Goal: Information Seeking & Learning: Get advice/opinions

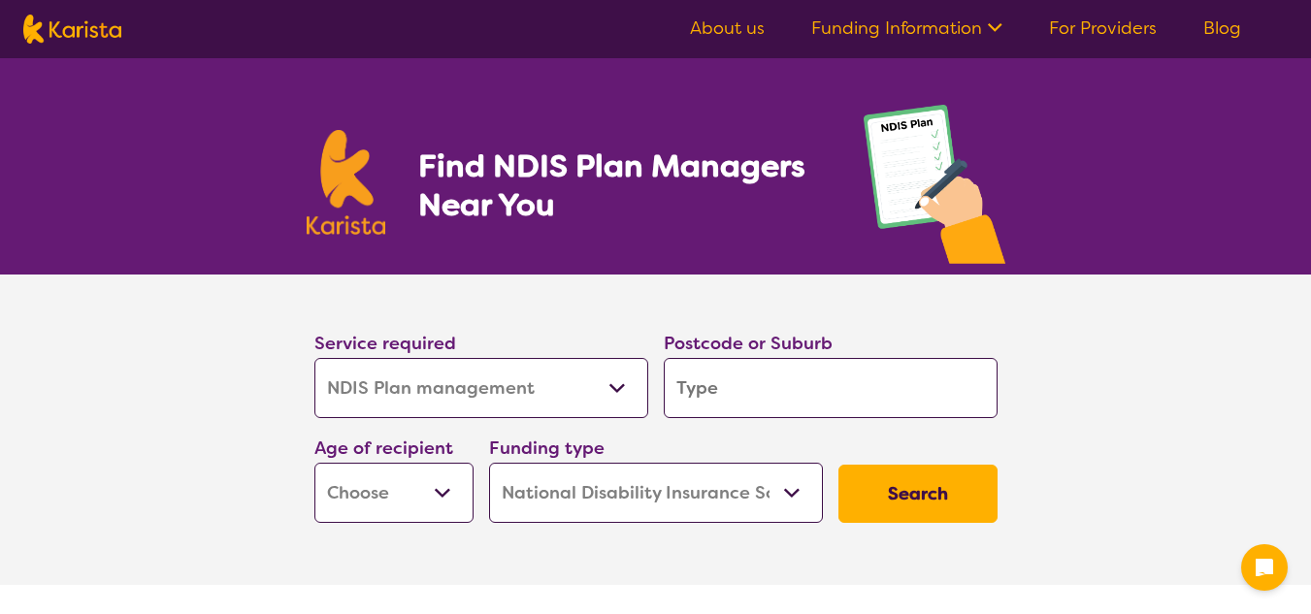
select select "NDIS Plan management"
select select "NDIS"
select select "NDIS Plan management"
select select "NDIS"
click at [785, 404] on input "search" at bounding box center [831, 388] width 334 height 60
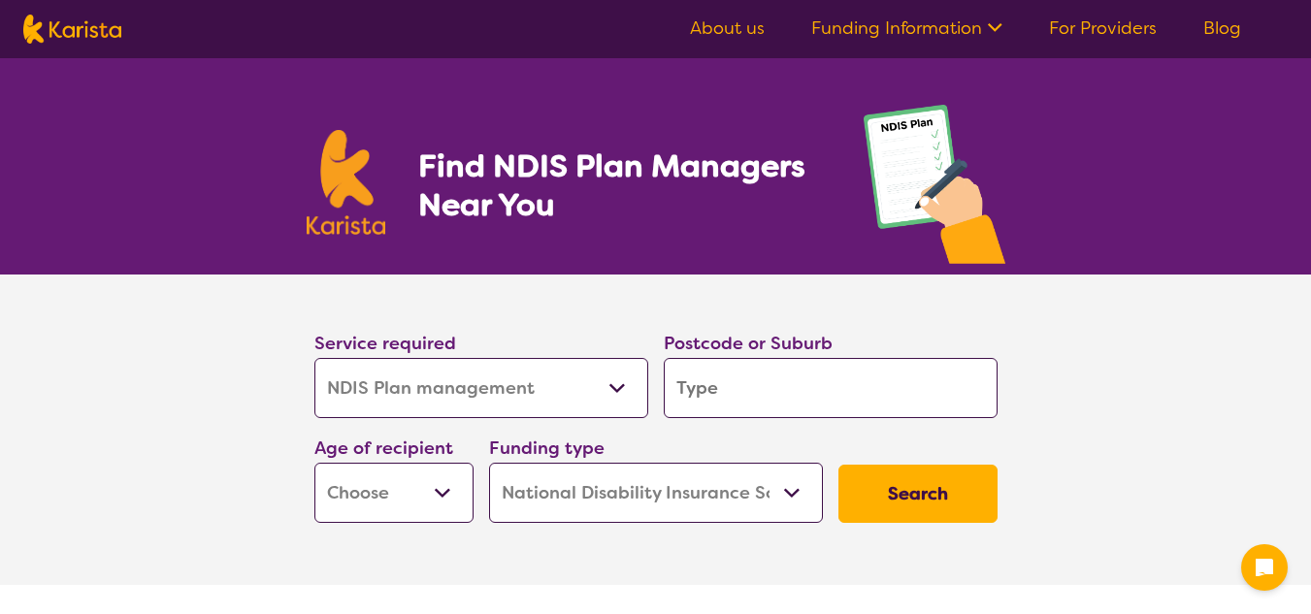
type input "2"
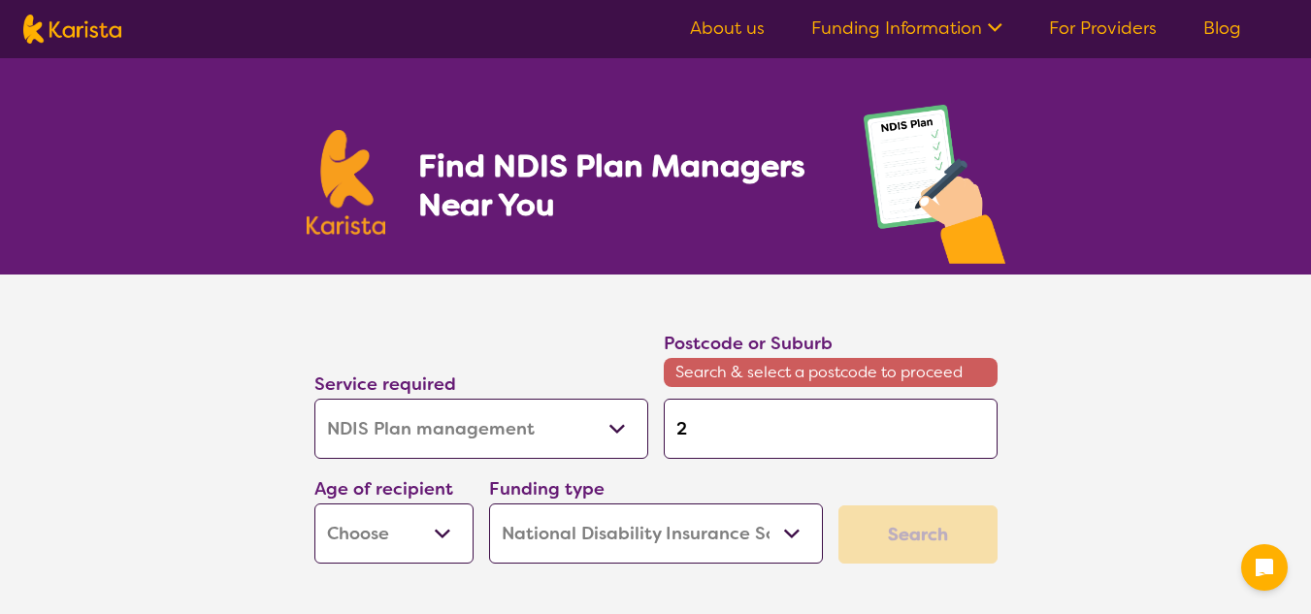
type input "25"
type input "254"
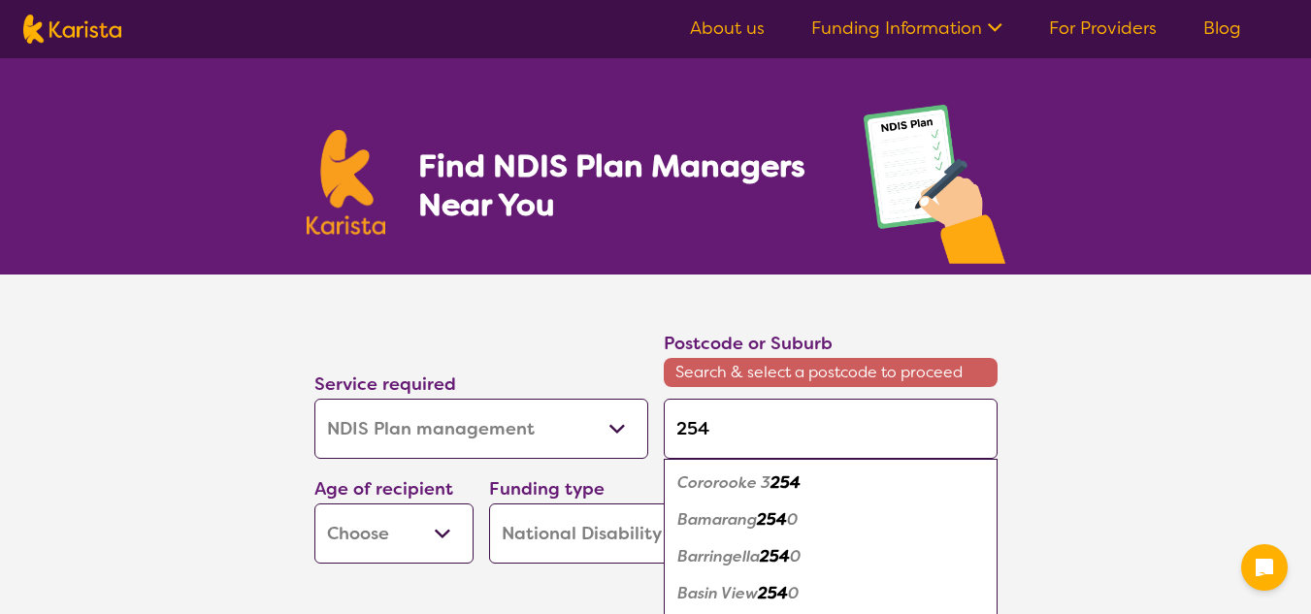
type input "2541"
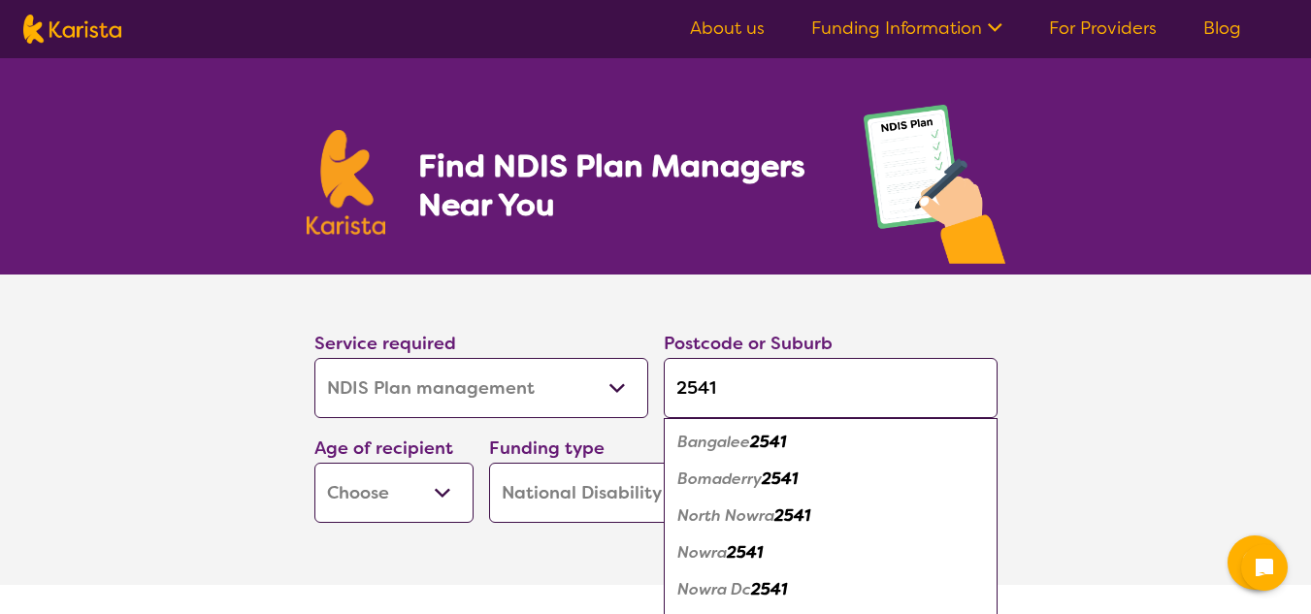
type input "2541"
click at [700, 554] on em "Nowra" at bounding box center [703, 553] width 50 height 20
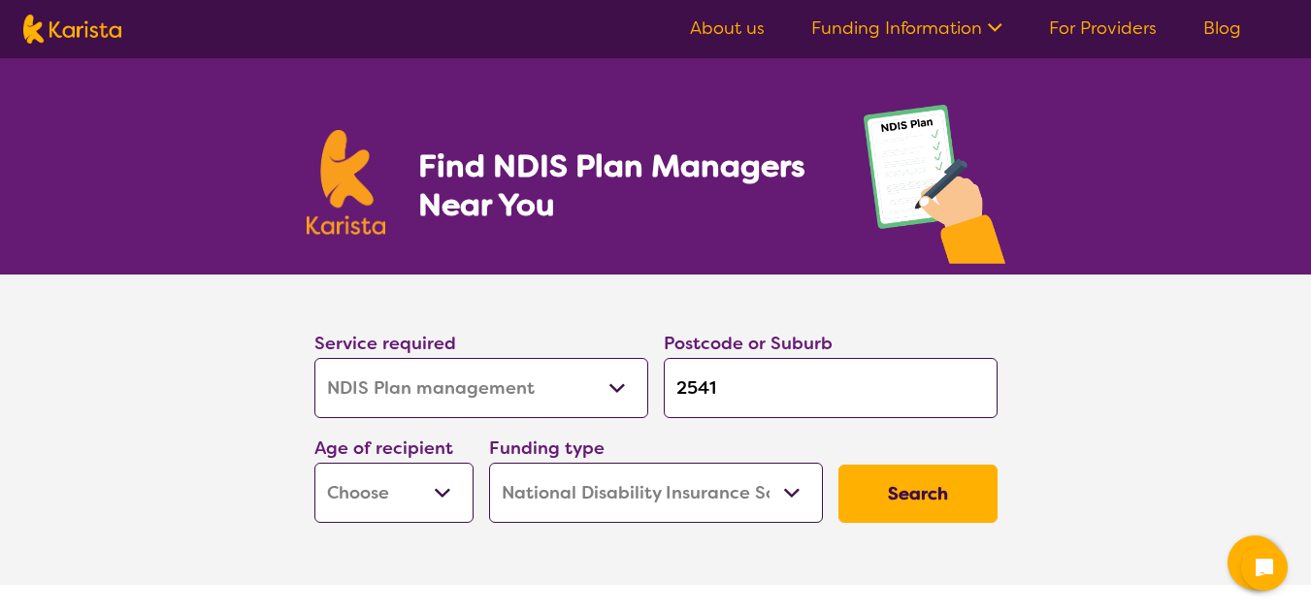
click at [434, 498] on select "Early Childhood - 0 to 9 Child - 10 to 11 Adolescent - 12 to 17 Adult - 18 to 6…" at bounding box center [393, 493] width 159 height 60
click at [804, 486] on select "Home Care Package (HCP) National Disability Insurance Scheme (NDIS) I don't know" at bounding box center [656, 493] width 334 height 60
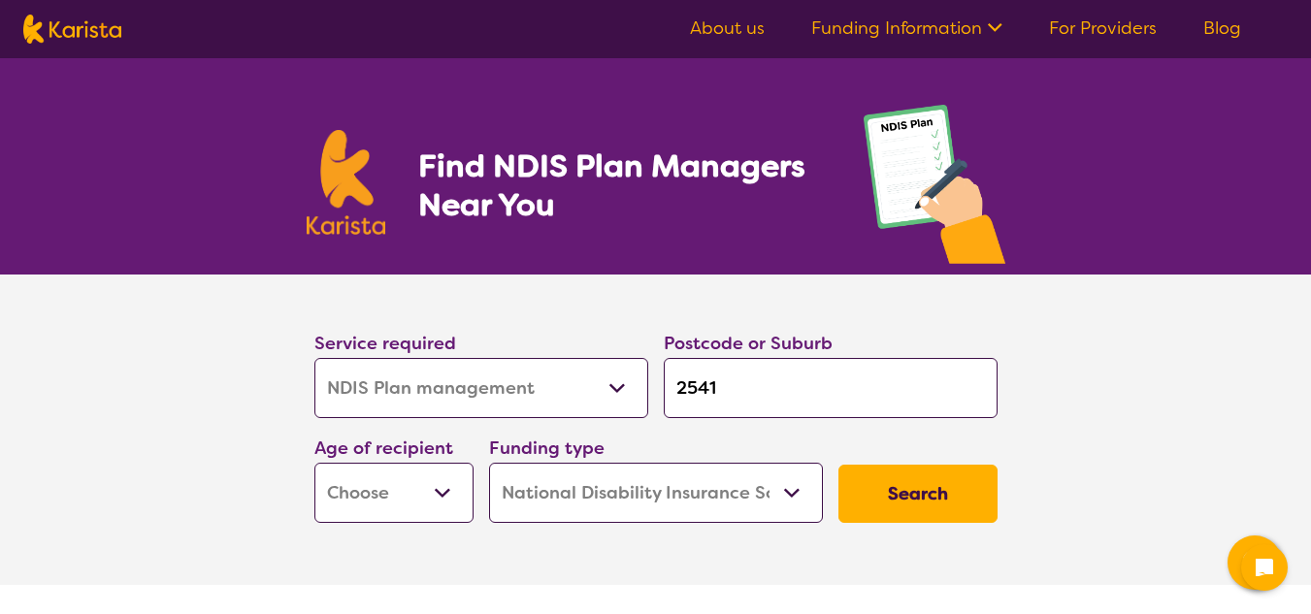
click at [786, 496] on select "Home Care Package (HCP) National Disability Insurance Scheme (NDIS) I don't know" at bounding box center [656, 493] width 334 height 60
click at [905, 488] on button "Search" at bounding box center [918, 494] width 159 height 58
click at [425, 480] on select "Early Childhood - 0 to 9 Child - 10 to 11 Adolescent - 12 to 17 Adult - 18 to 6…" at bounding box center [393, 493] width 159 height 60
select select "EC"
click at [314, 463] on select "Early Childhood - 0 to 9 Child - 10 to 11 Adolescent - 12 to 17 Adult - 18 to 6…" at bounding box center [393, 493] width 159 height 60
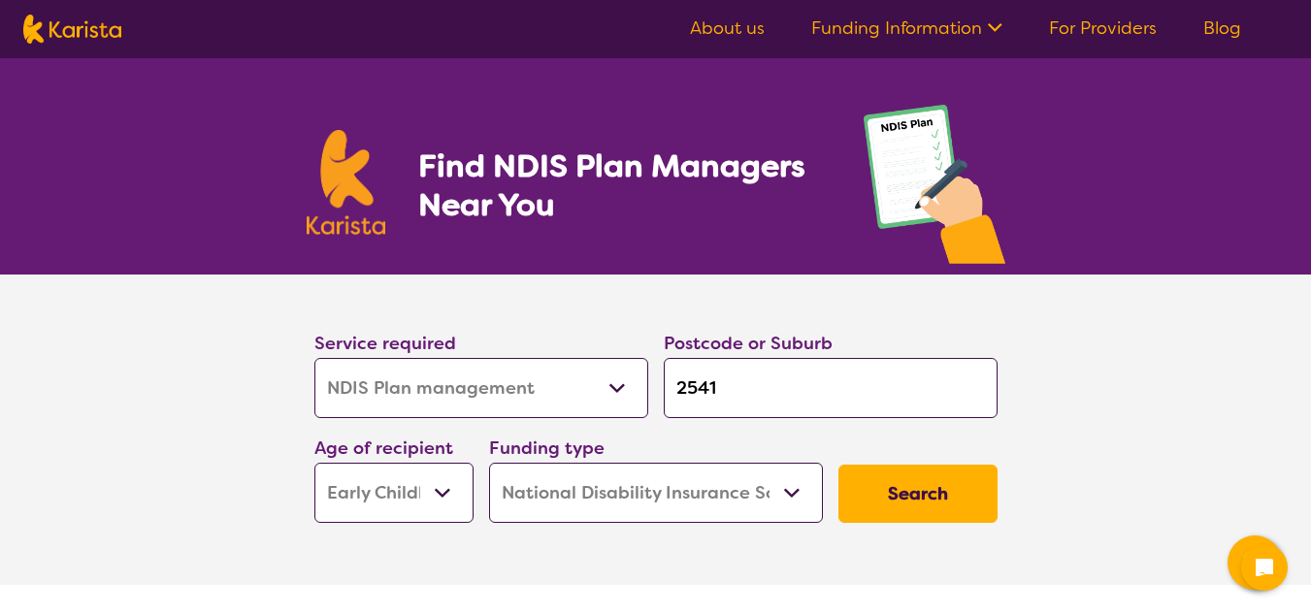
select select "EC"
click at [943, 490] on button "Search" at bounding box center [918, 494] width 159 height 58
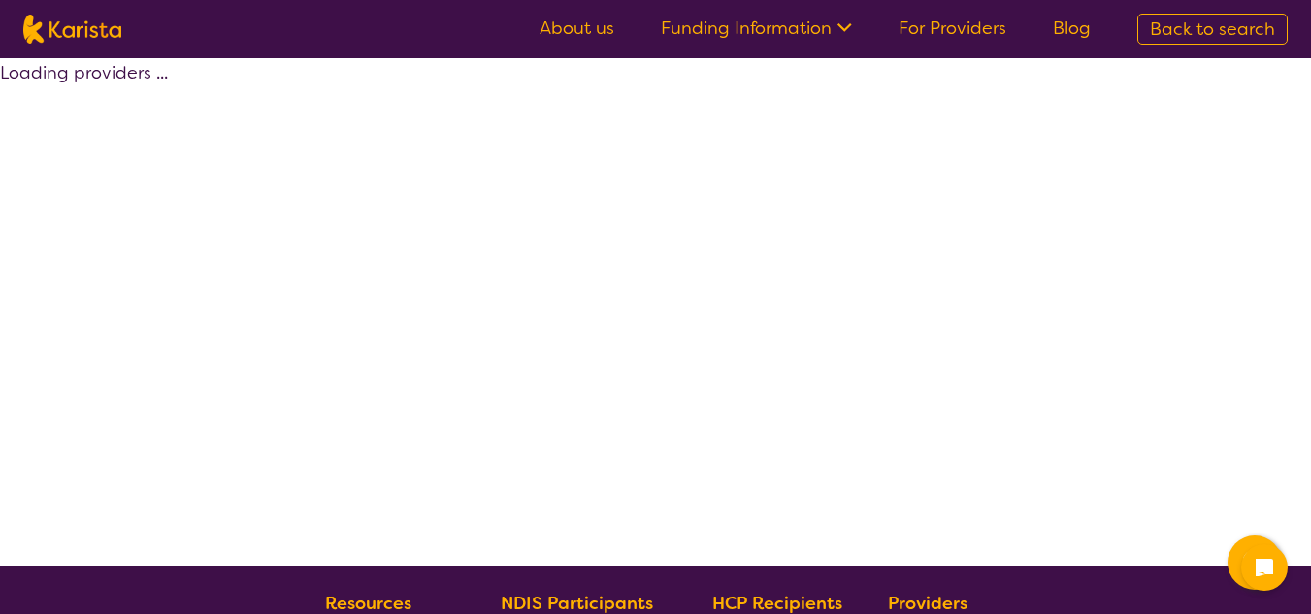
select select "by_score"
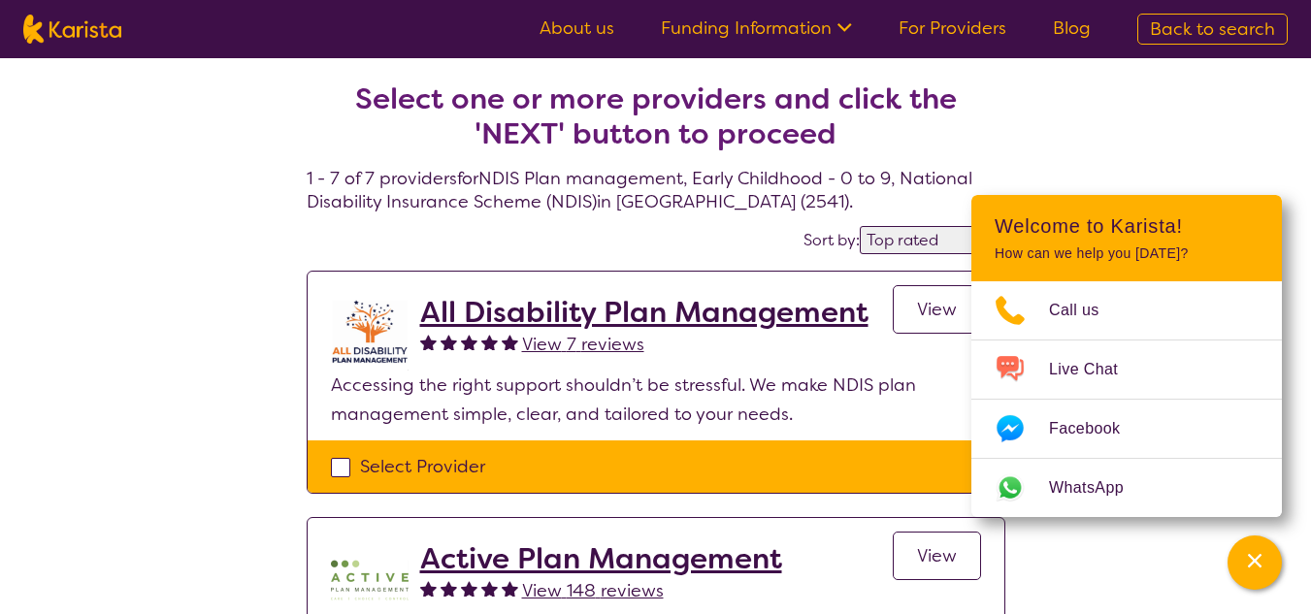
click at [1253, 565] on icon "Channel Menu" at bounding box center [1254, 560] width 19 height 19
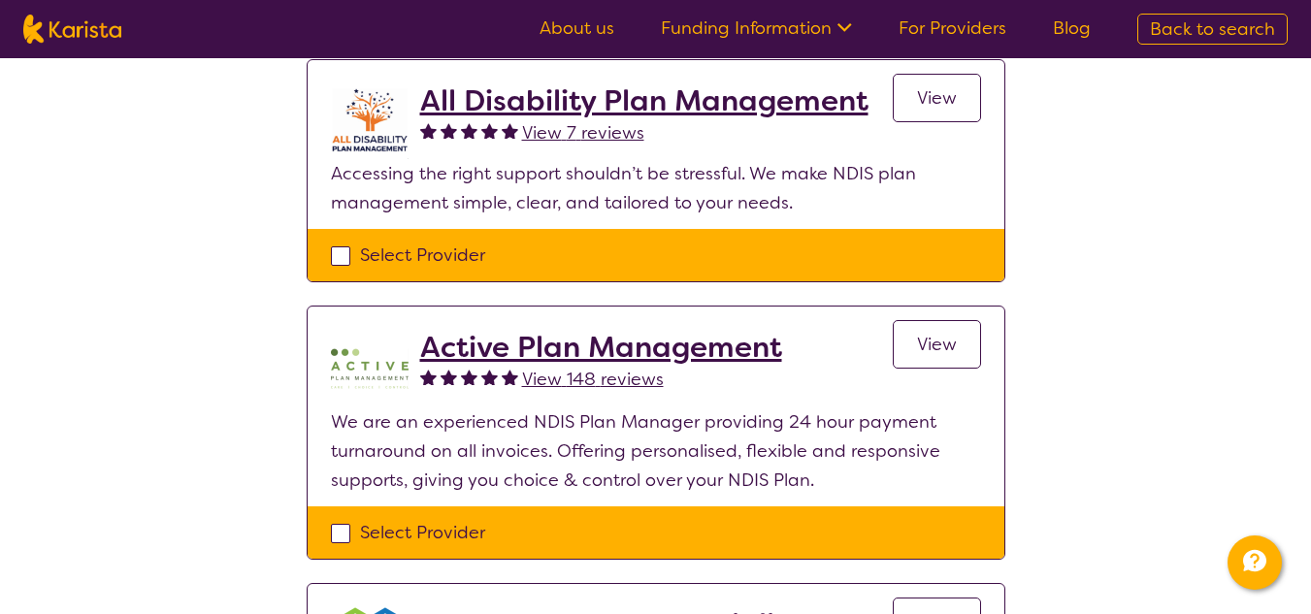
scroll to position [213, 0]
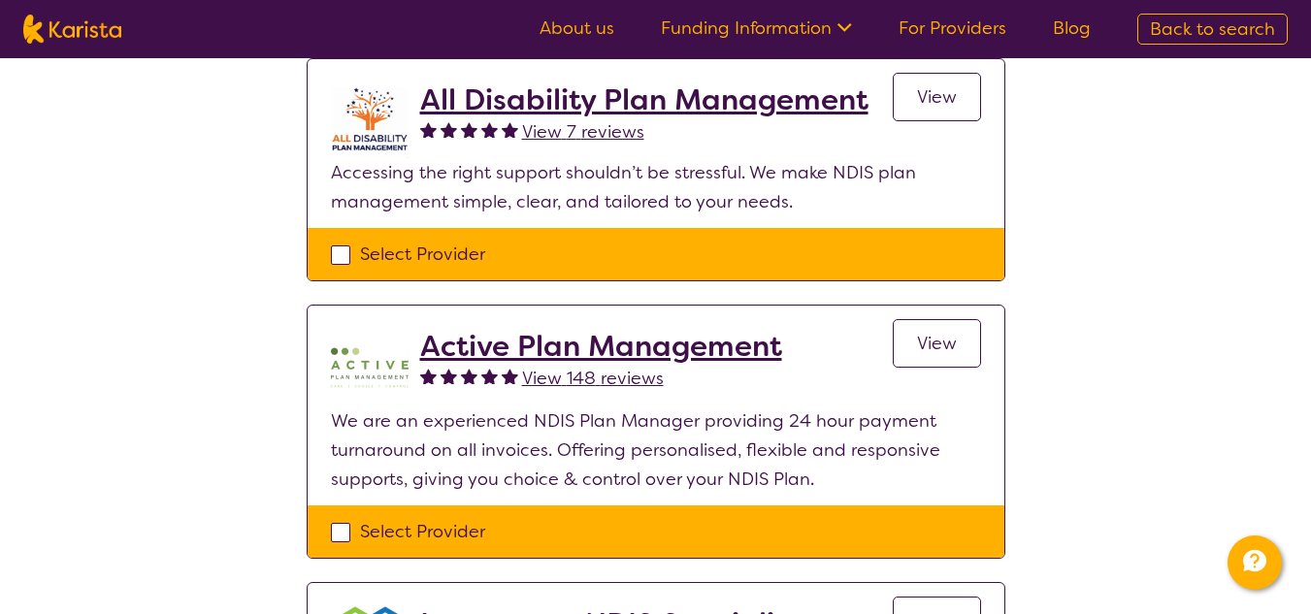
drag, startPoint x: 922, startPoint y: 348, endPoint x: 1157, endPoint y: 271, distance: 247.4
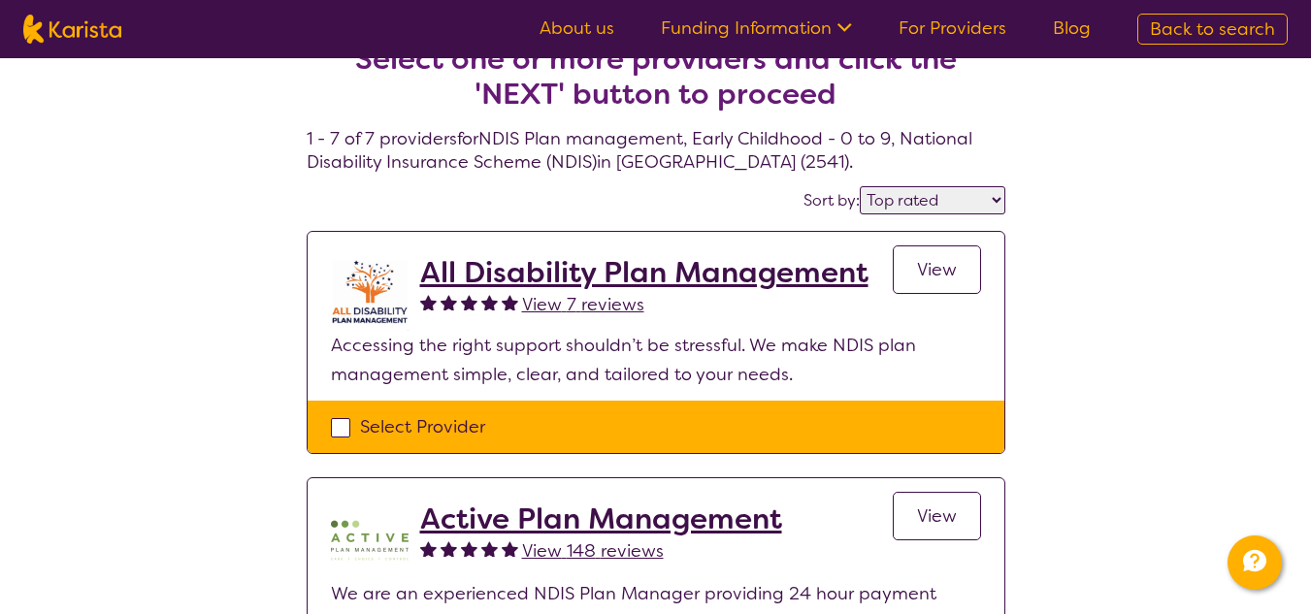
scroll to position [0, 0]
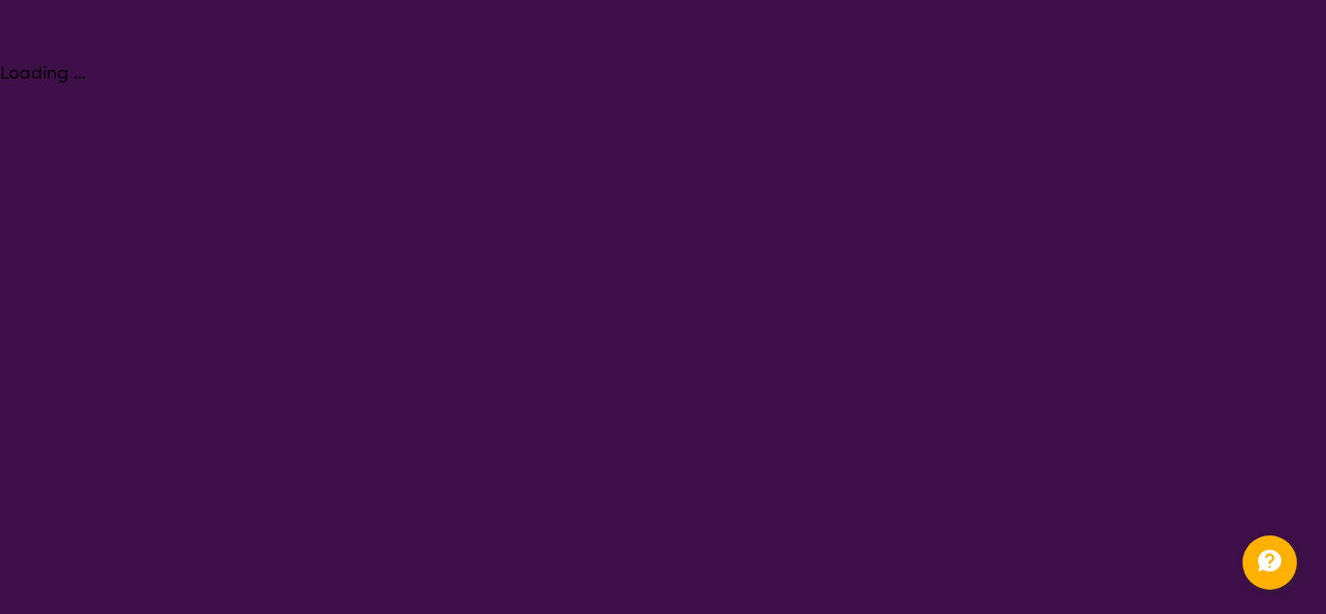
select select "NDIS Plan management"
select select "EC"
select select "NDIS"
select select "NDIS Plan management"
select select "EC"
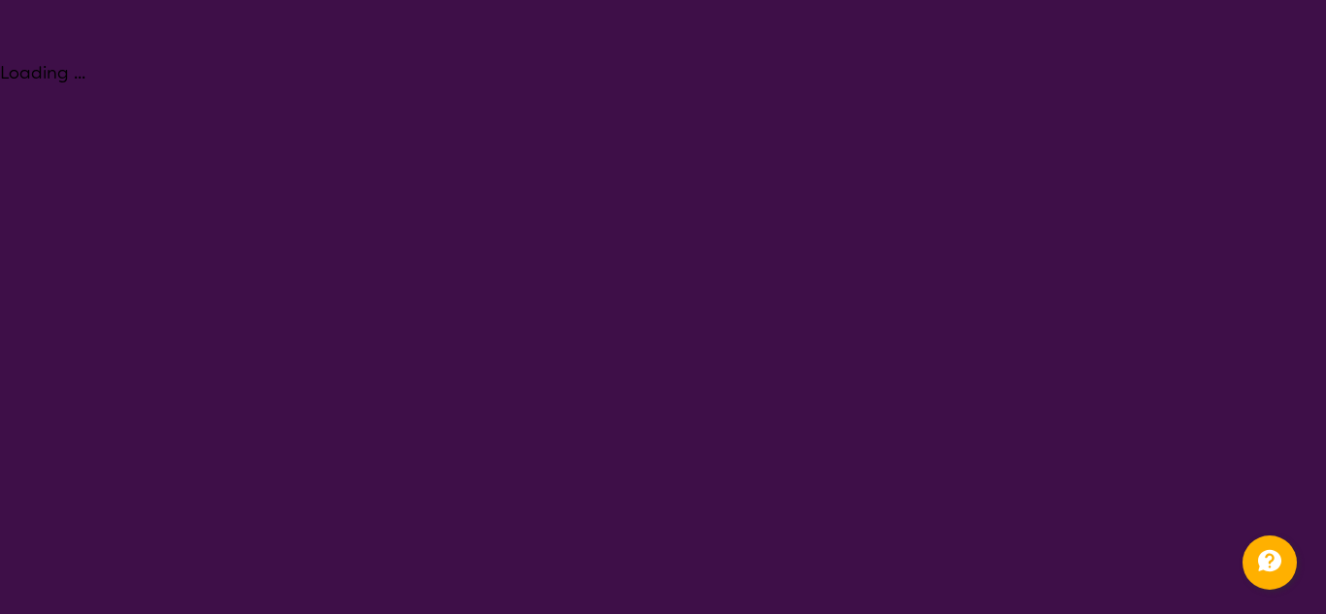
select select "NDIS"
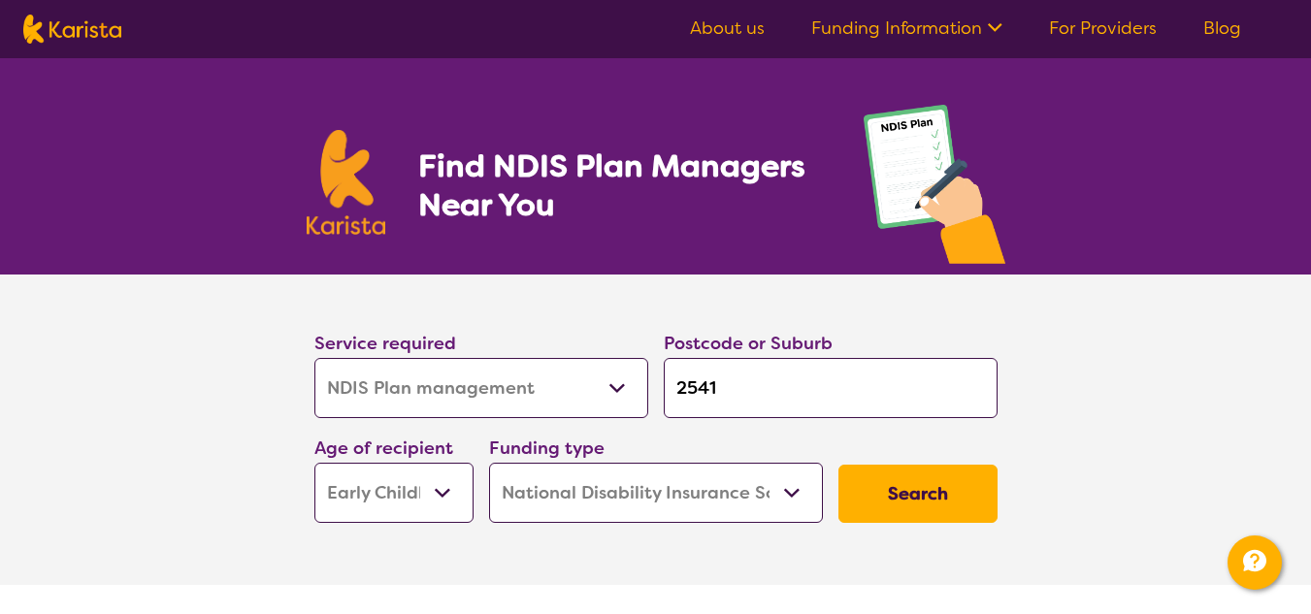
click at [818, 381] on input "2541" at bounding box center [831, 388] width 334 height 60
click at [1040, 365] on section "Service required Allied Health Assistant Assessment (ADHD or Autism) Behaviour …" at bounding box center [656, 430] width 777 height 311
click at [413, 493] on select "Early Childhood - 0 to 9 Child - 10 to 11 Adolescent - 12 to 17 Adult - 18 to 6…" at bounding box center [393, 493] width 159 height 60
select select "CH"
click at [314, 463] on select "Early Childhood - 0 to 9 Child - 10 to 11 Adolescent - 12 to 17 Adult - 18 to 6…" at bounding box center [393, 493] width 159 height 60
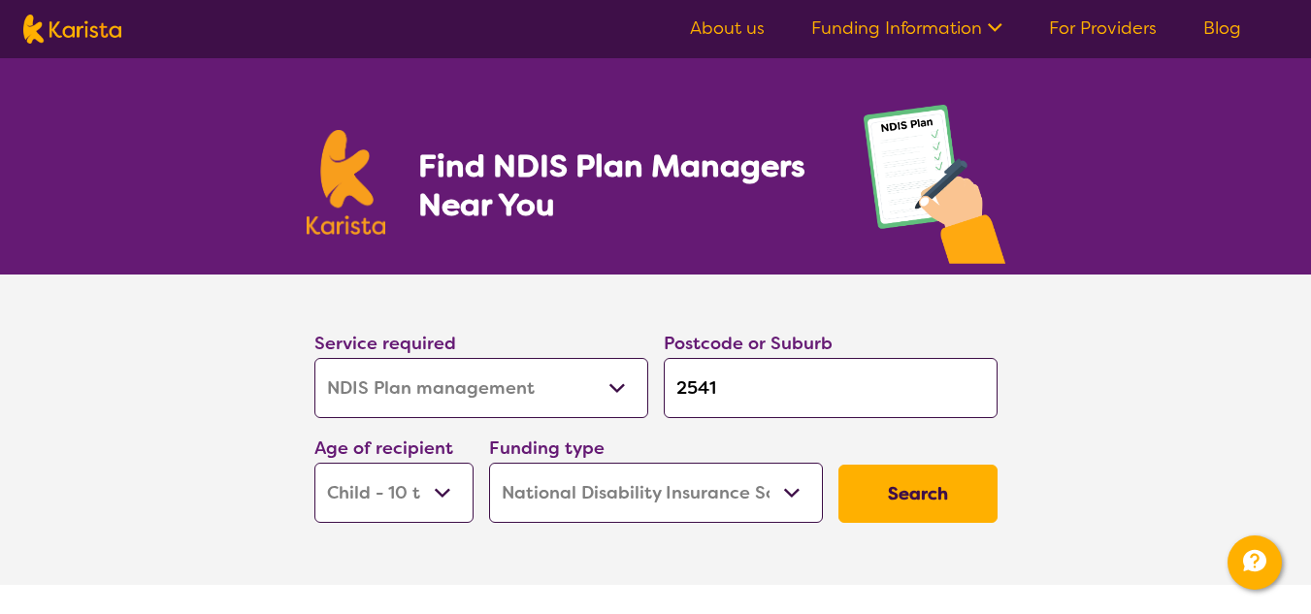
select select "CH"
click at [932, 505] on button "Search" at bounding box center [918, 494] width 159 height 58
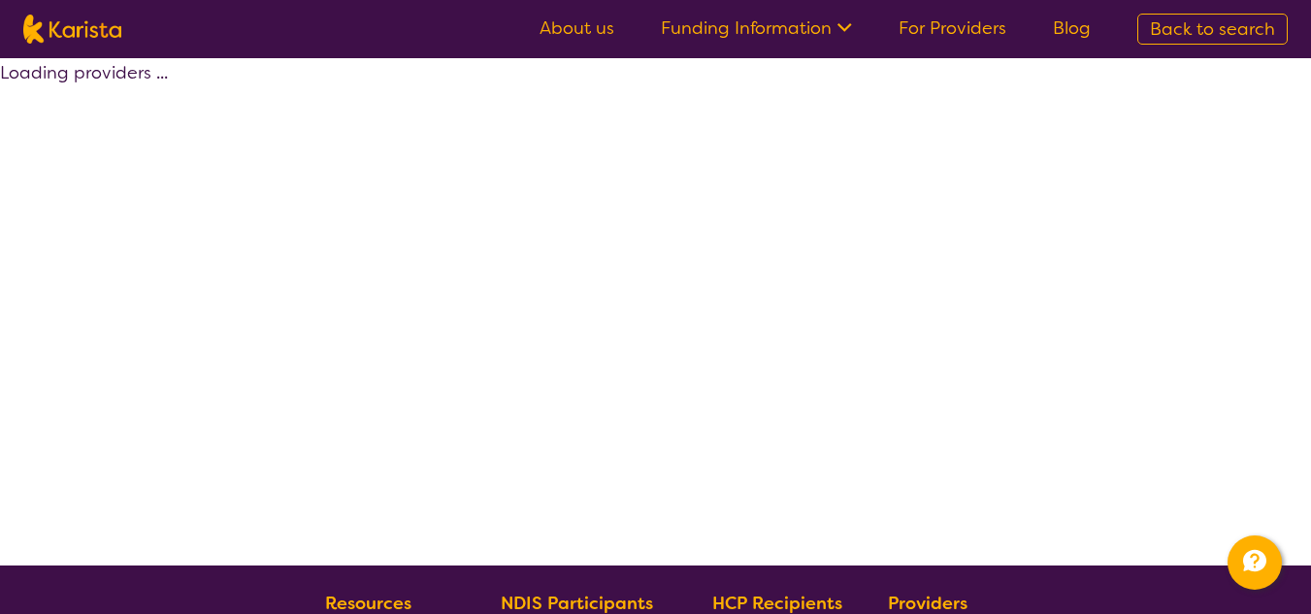
select select "by_score"
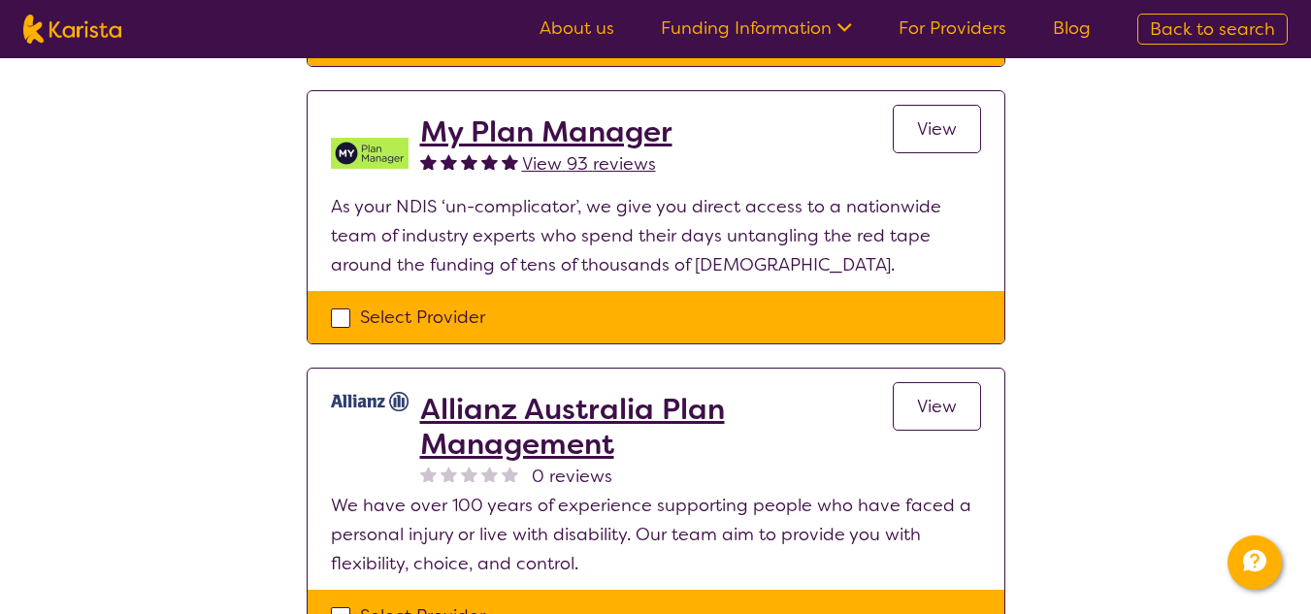
scroll to position [1845, 0]
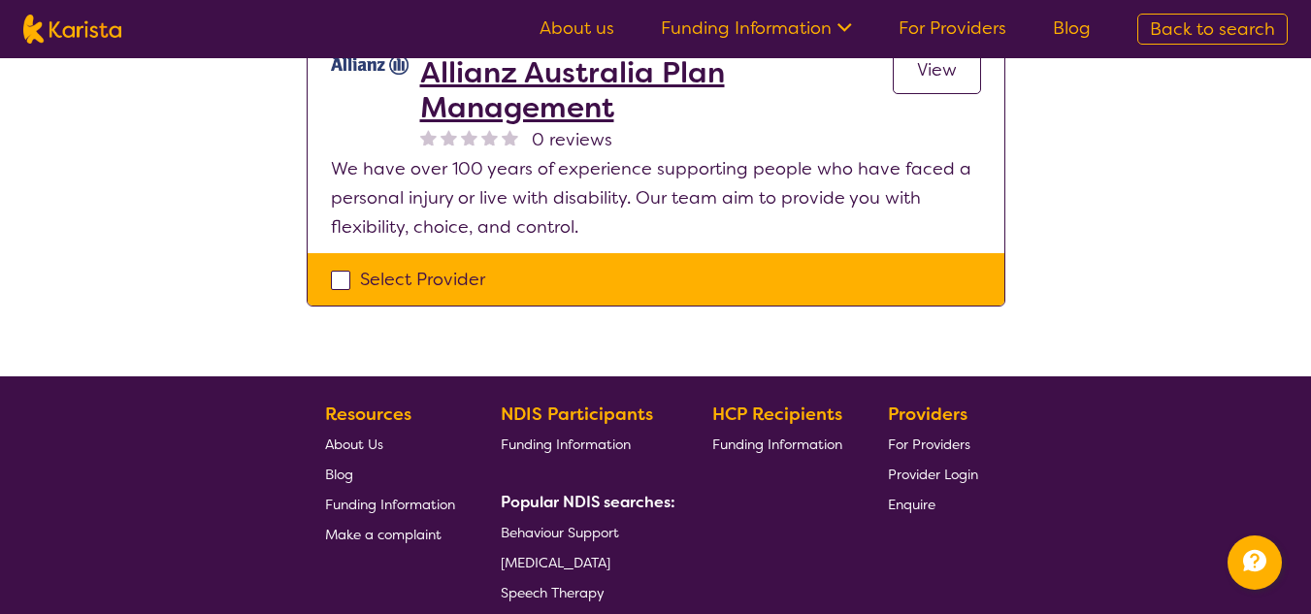
click at [932, 505] on span "Enquire" at bounding box center [912, 504] width 48 height 17
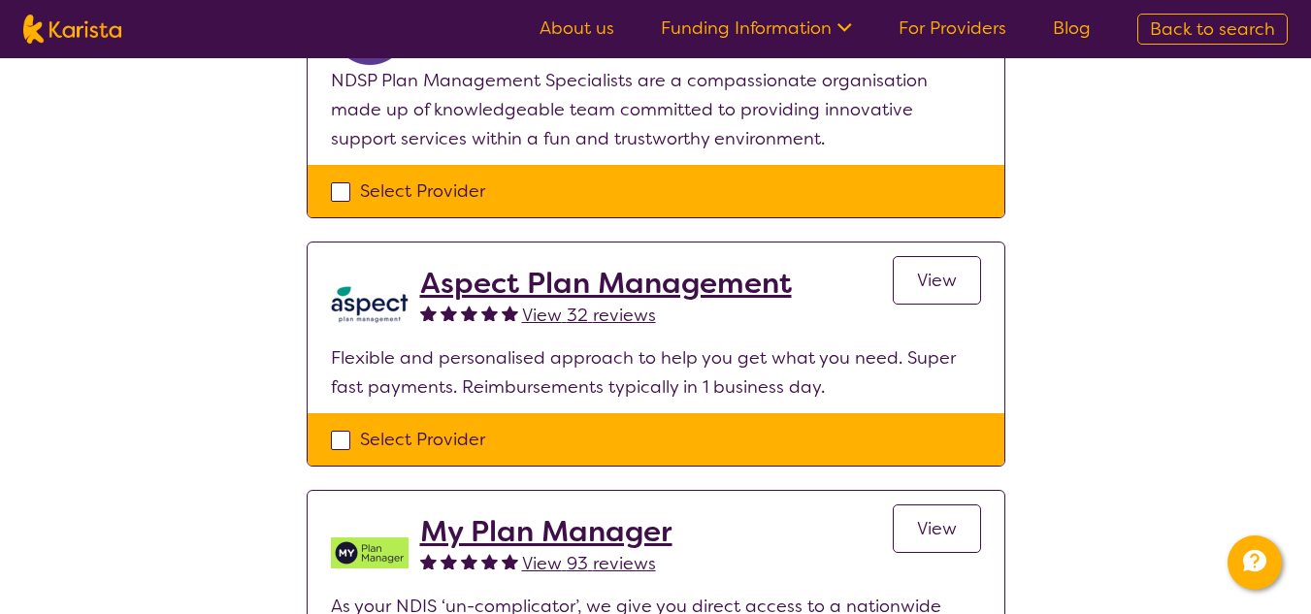
select select "NDIS Plan management"
select select "CH"
select select "NDIS"
select select "NDIS Plan management"
select select "CH"
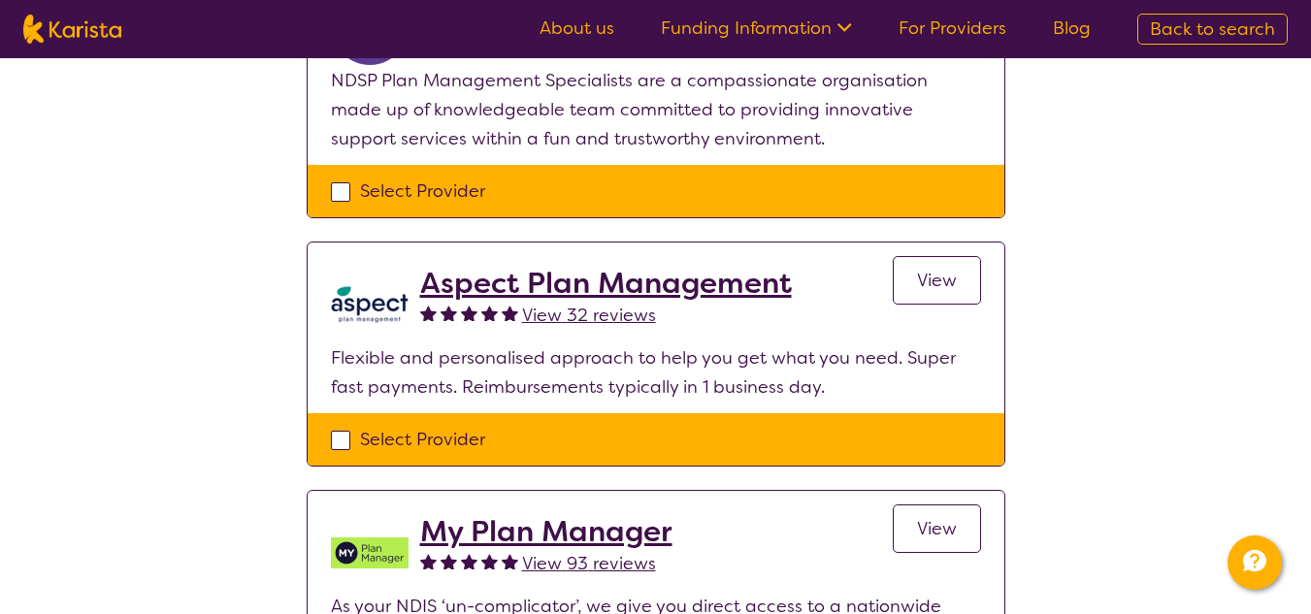
select select "NDIS"
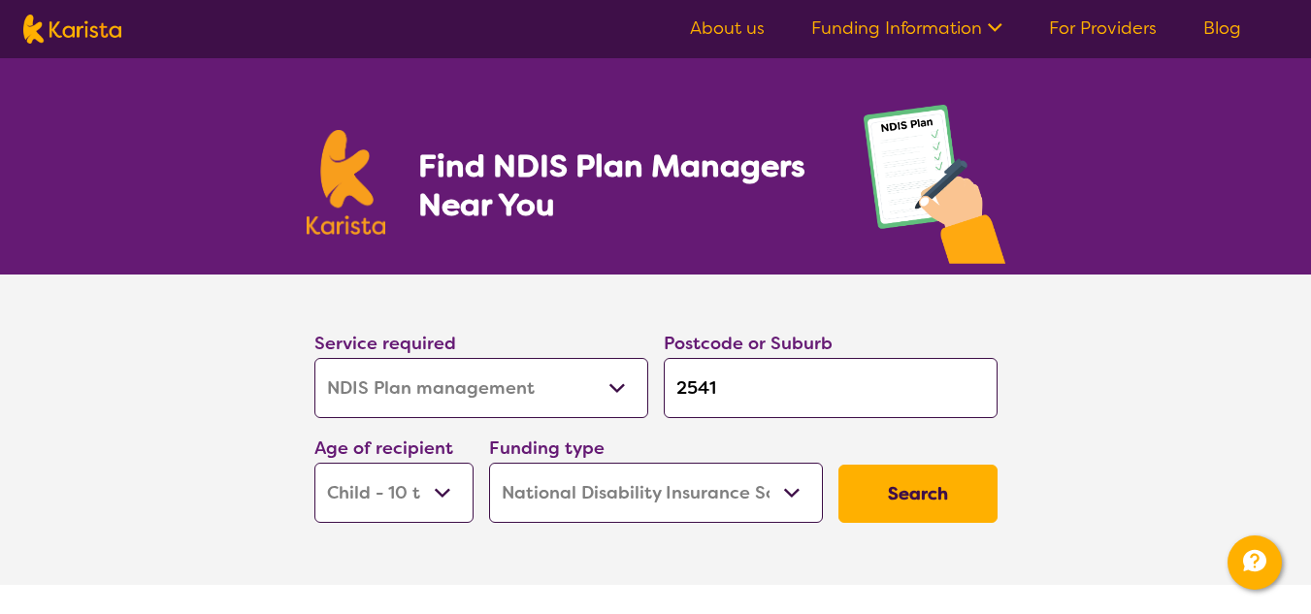
click at [443, 213] on h1 "Find NDIS Plan Managers Near You" at bounding box center [621, 186] width 406 height 78
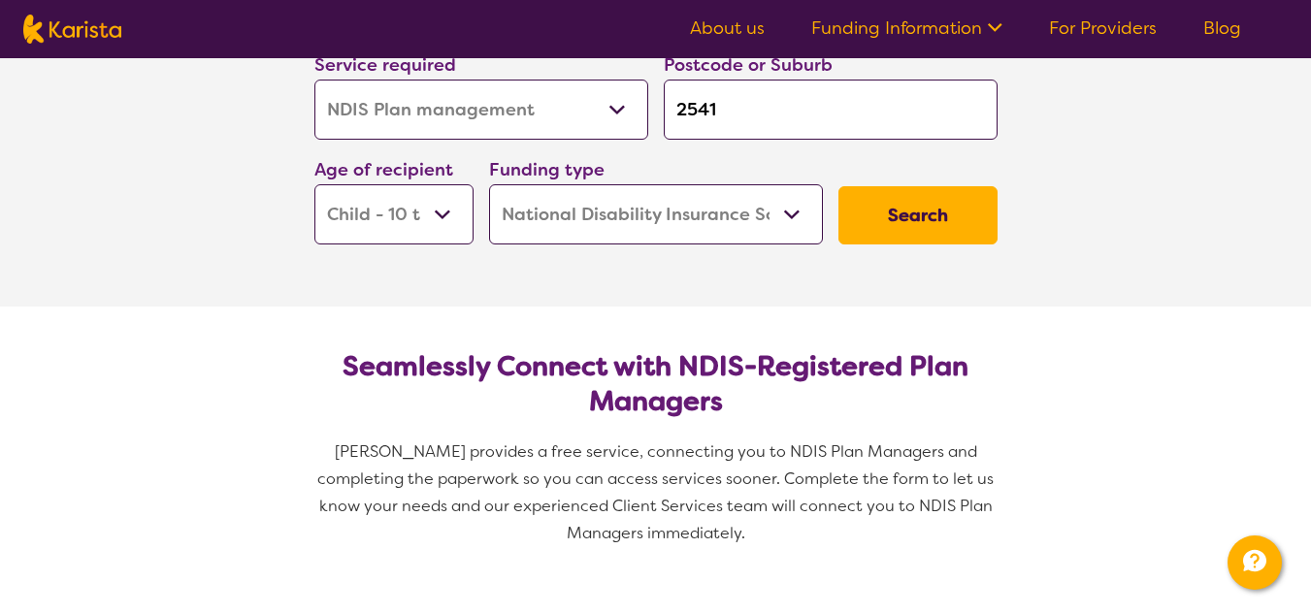
click at [443, 213] on select "Early Childhood - 0 to 9 Child - 10 to 11 Adolescent - 12 to 17 Adult - 18 to 6…" at bounding box center [393, 214] width 159 height 60
select select "AS"
click at [314, 184] on select "Early Childhood - 0 to 9 Child - 10 to 11 Adolescent - 12 to 17 Adult - 18 to 6…" at bounding box center [393, 214] width 159 height 60
select select "AS"
click at [925, 213] on button "Search" at bounding box center [918, 215] width 159 height 58
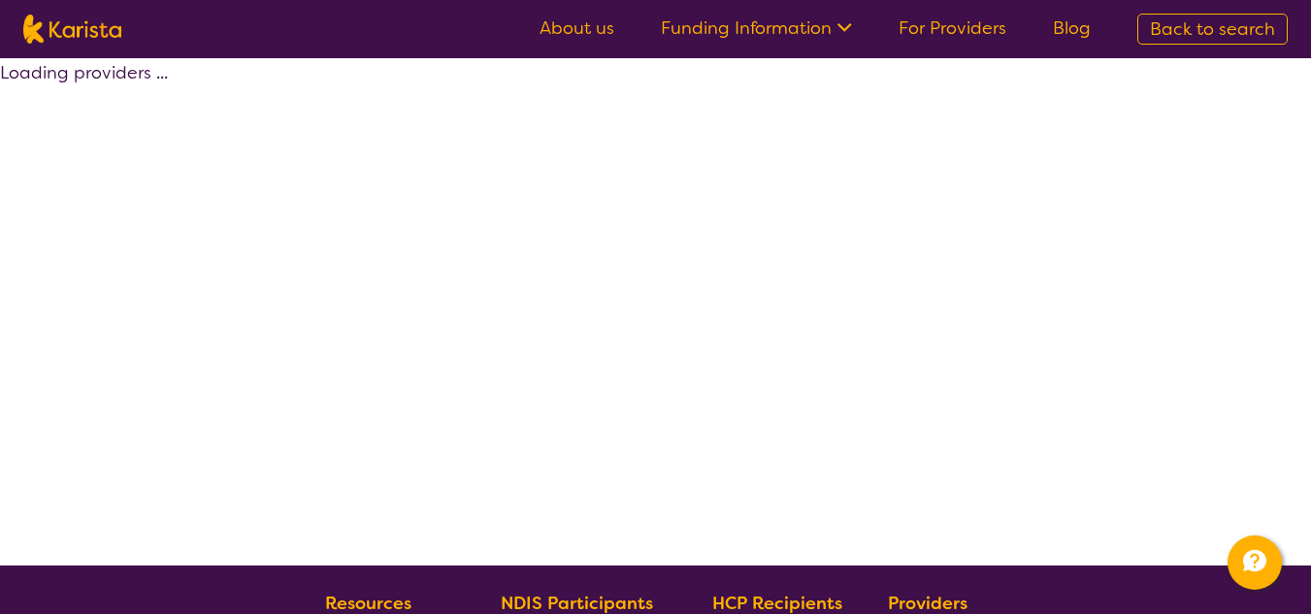
select select "by_score"
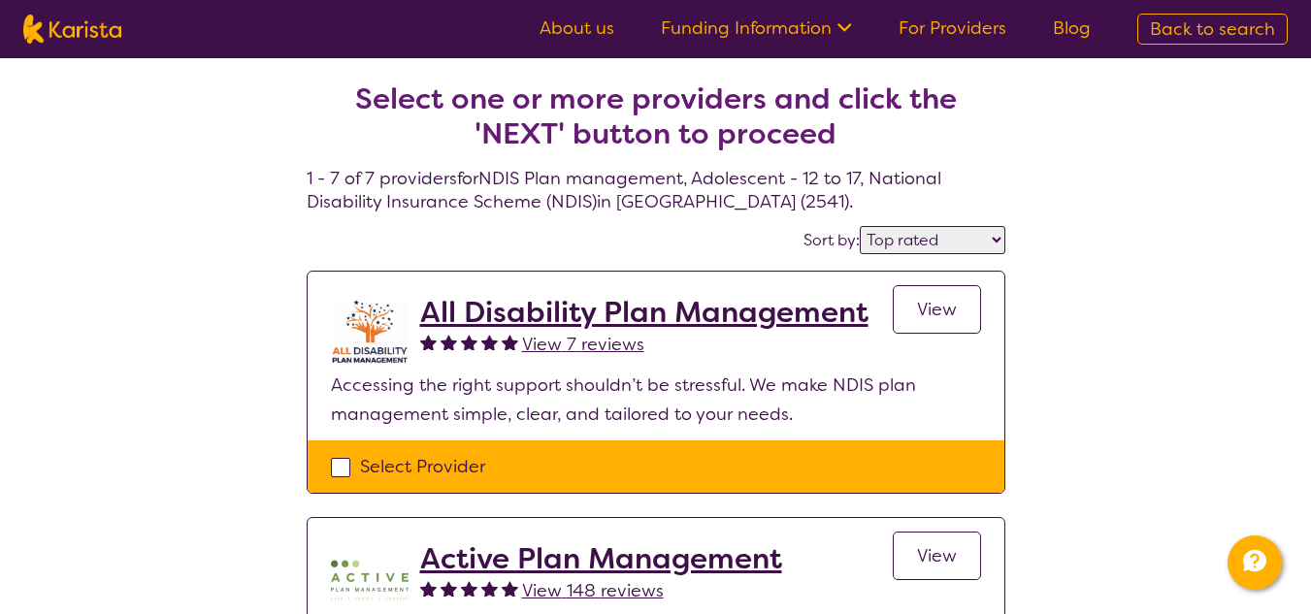
select select "NDIS Plan management"
select select "AS"
select select "NDIS"
select select "NDIS Plan management"
select select "AS"
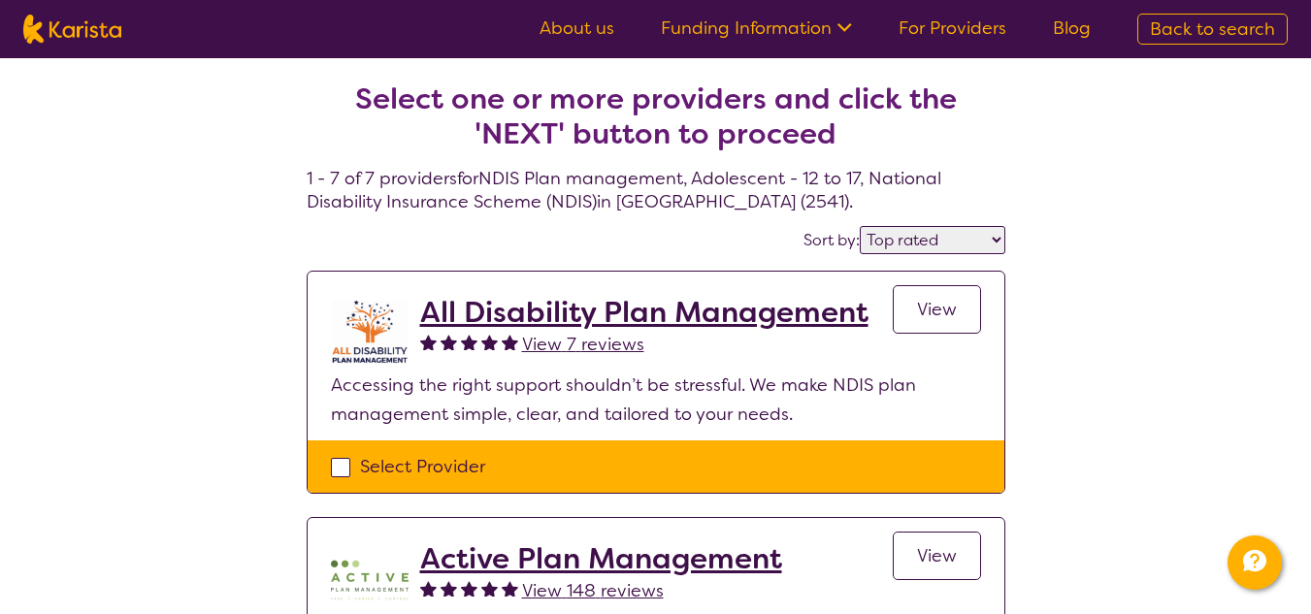
select select "NDIS"
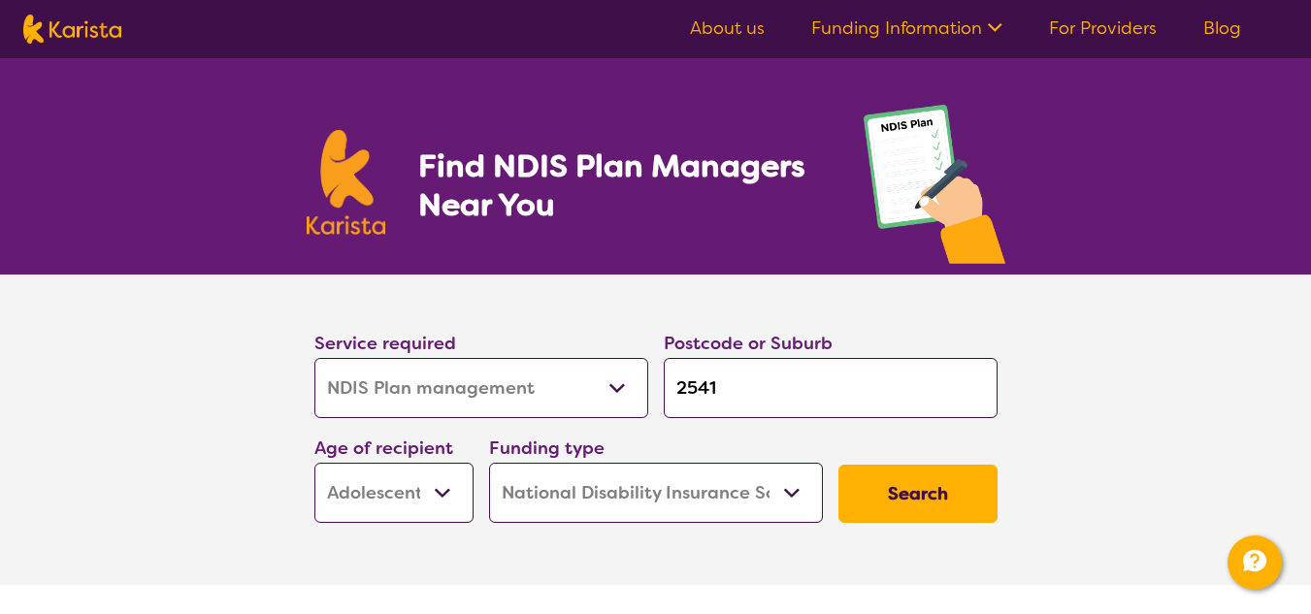
click at [423, 493] on select "Early Childhood - 0 to 9 Child - 10 to 11 Adolescent - 12 to 17 Adult - 18 to 6…" at bounding box center [393, 493] width 159 height 60
select select "AD"
click at [314, 463] on select "Early Childhood - 0 to 9 Child - 10 to 11 Adolescent - 12 to 17 Adult - 18 to 6…" at bounding box center [393, 493] width 159 height 60
select select "AD"
click at [946, 488] on button "Search" at bounding box center [918, 494] width 159 height 58
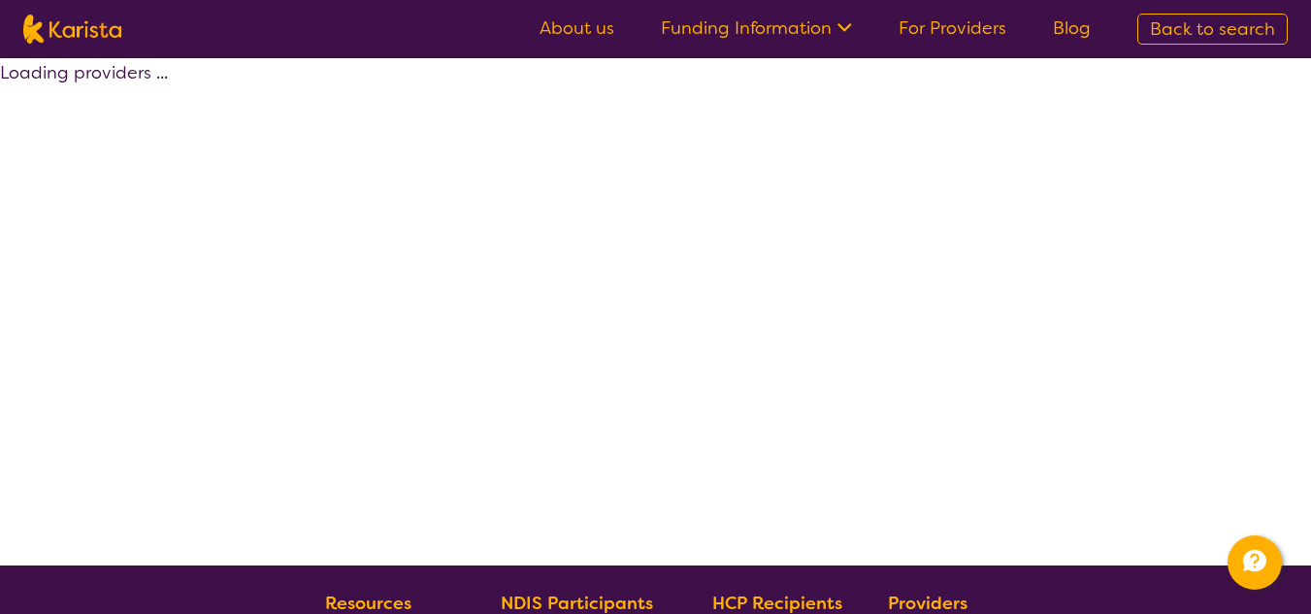
select select "by_score"
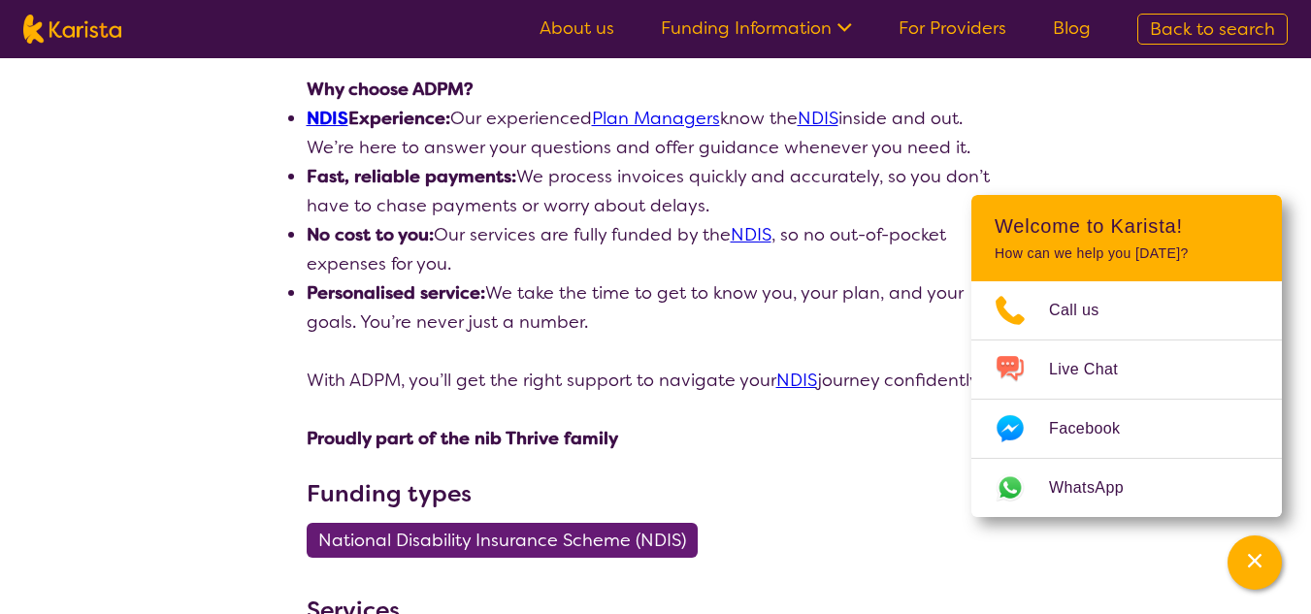
scroll to position [676, 0]
click at [1240, 139] on div "search results All Disability Plan Management View 7 reviews Review this provid…" at bounding box center [655, 422] width 1311 height 2079
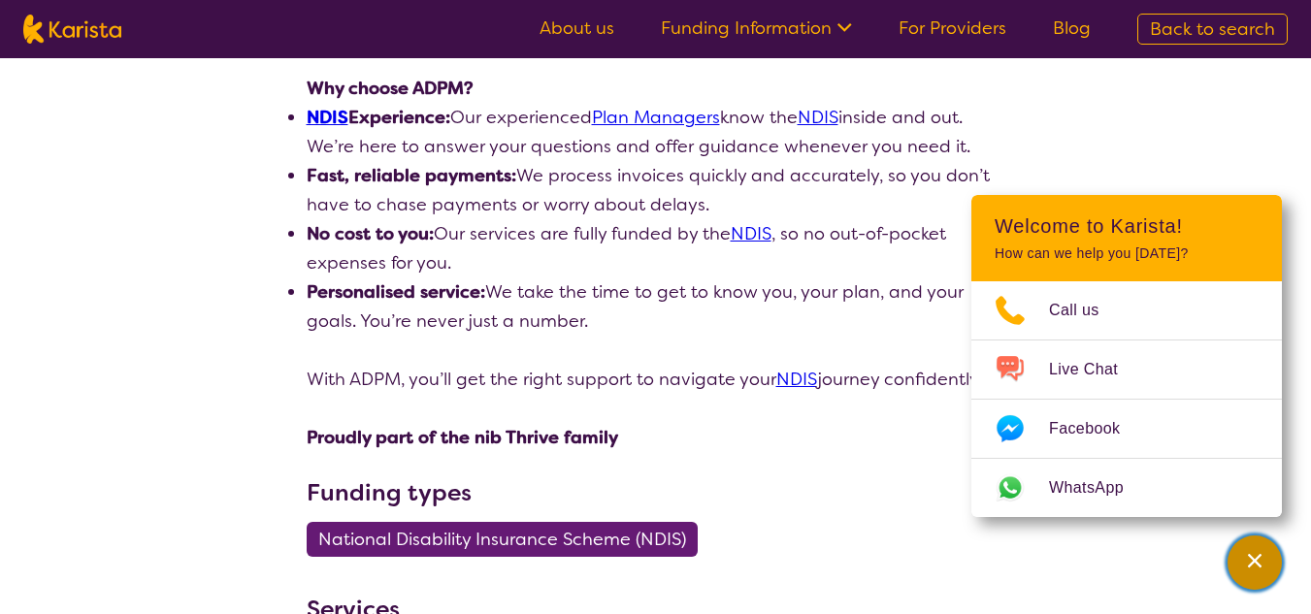
click at [1252, 554] on icon "Channel Menu" at bounding box center [1254, 560] width 19 height 19
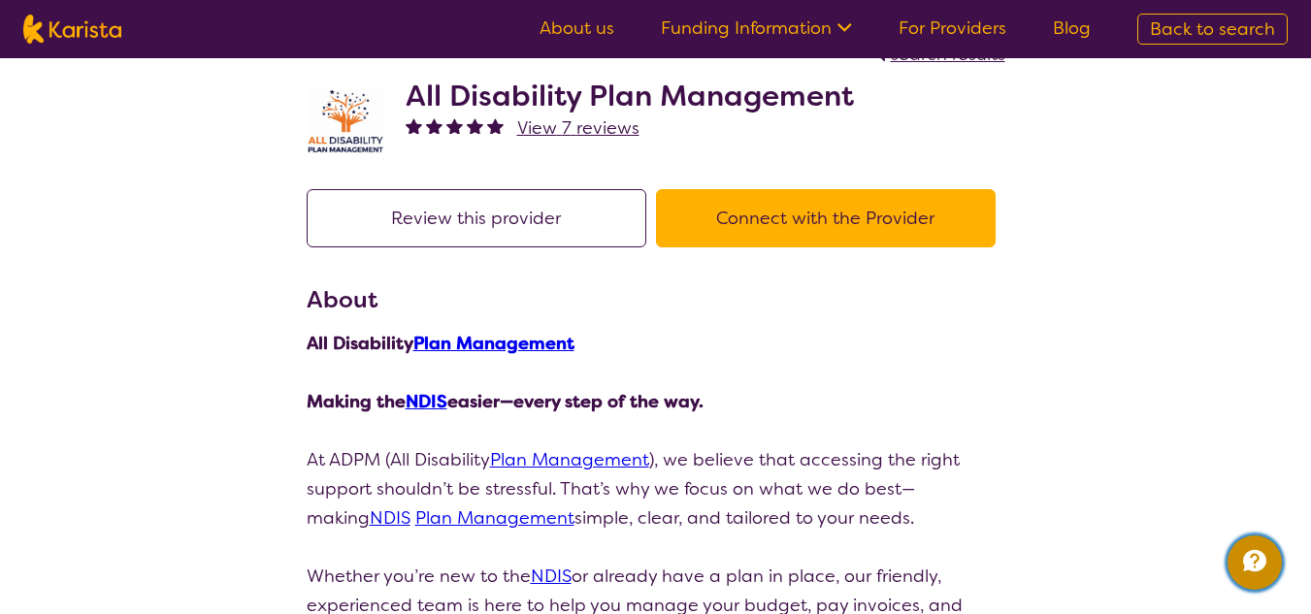
scroll to position [0, 0]
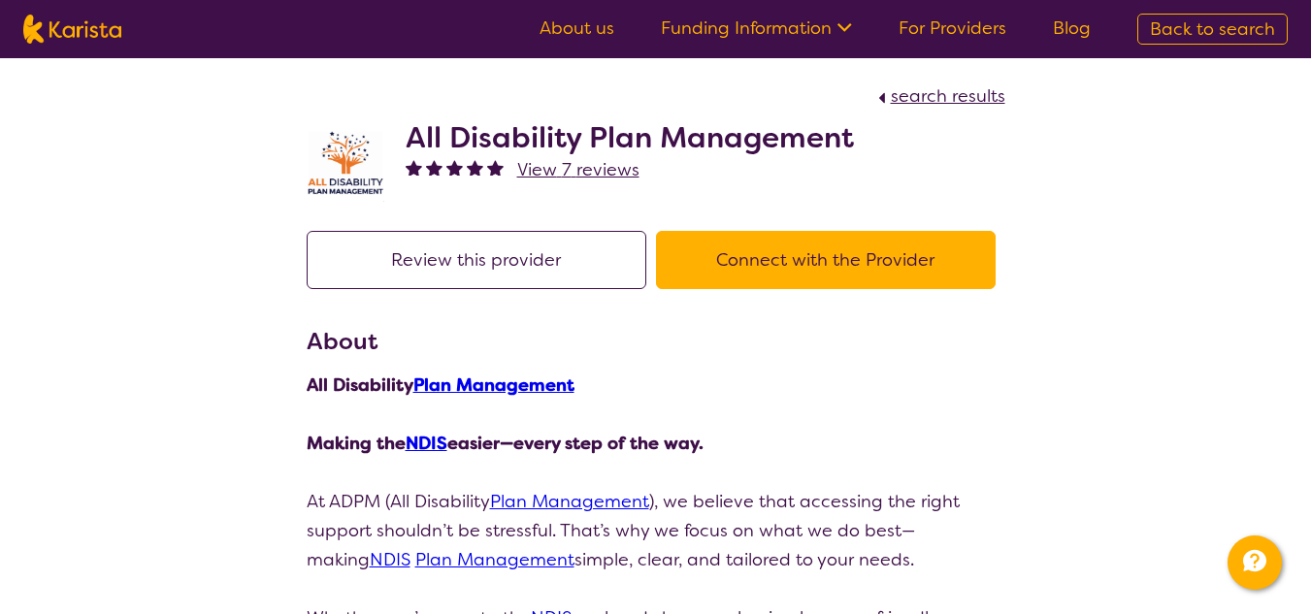
click at [842, 34] on icon at bounding box center [842, 26] width 20 height 20
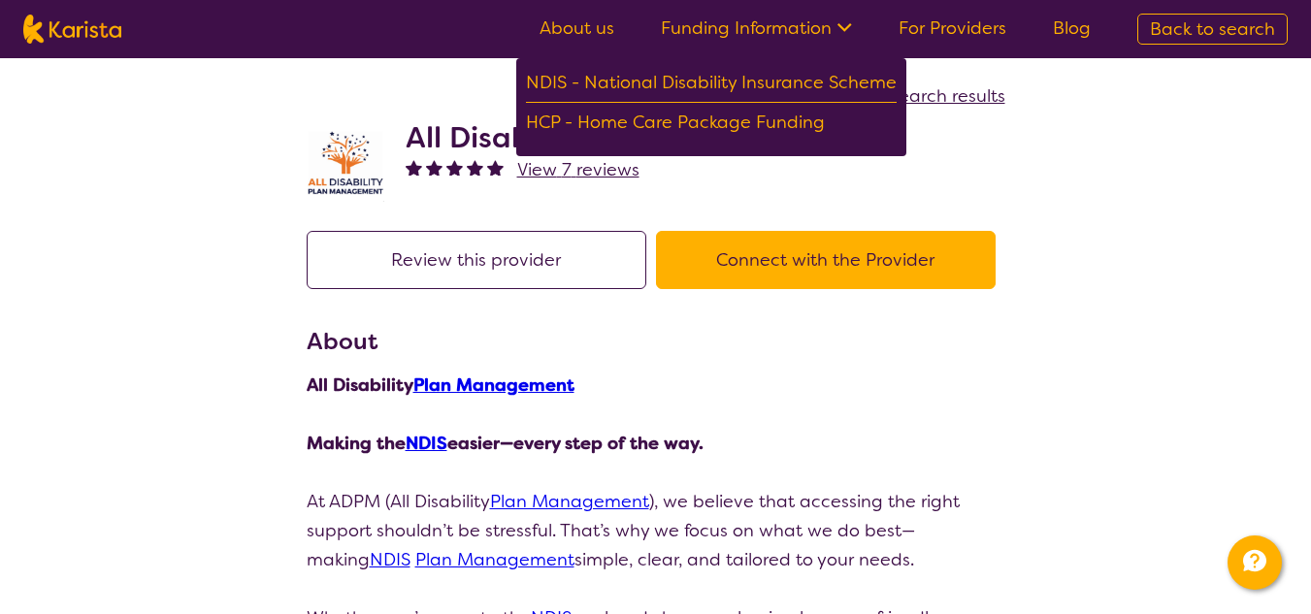
click at [842, 34] on icon at bounding box center [842, 26] width 20 height 20
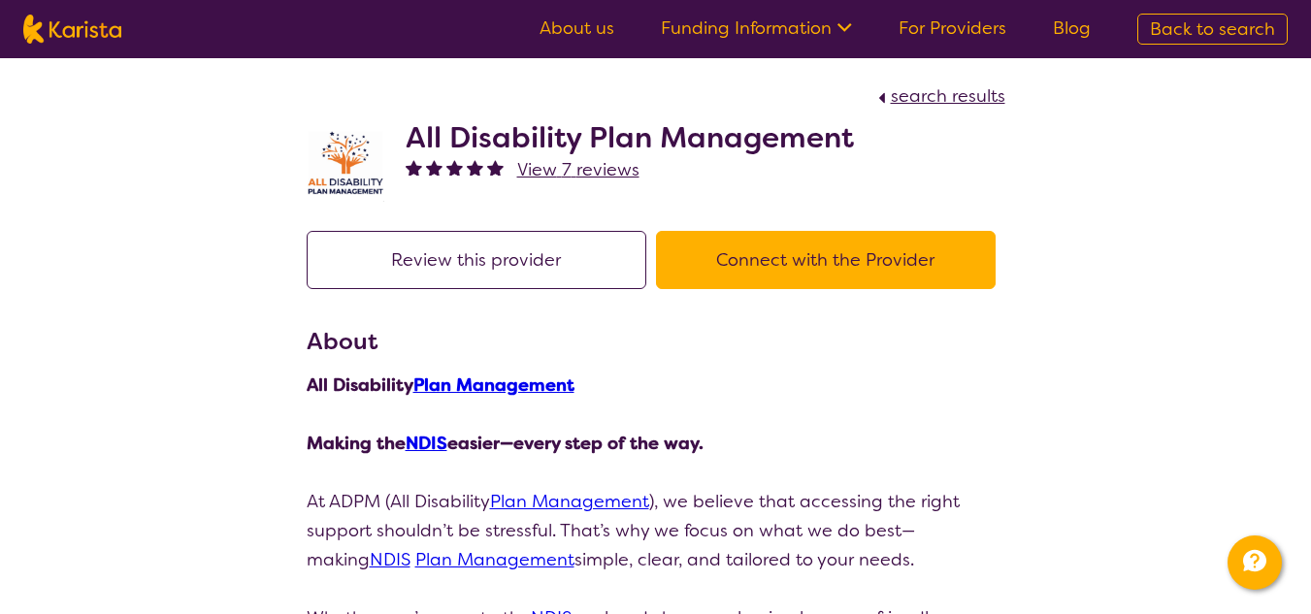
click at [843, 270] on button "Connect with the Provider" at bounding box center [826, 260] width 340 height 58
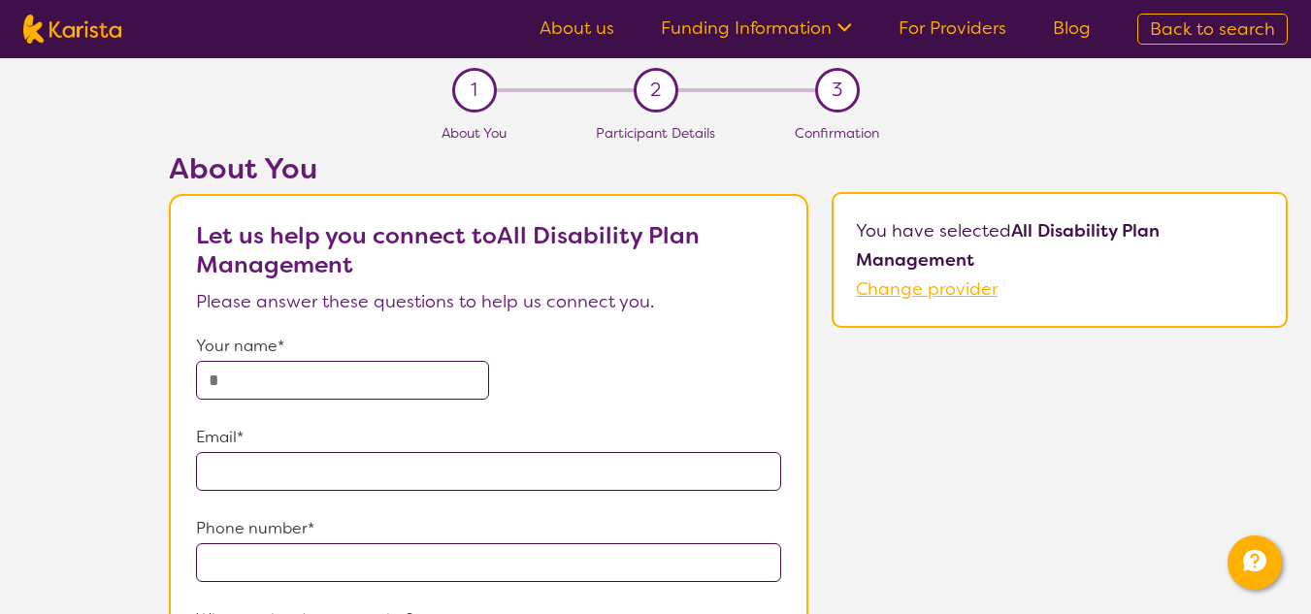
click at [965, 23] on link "For Providers" at bounding box center [953, 28] width 108 height 23
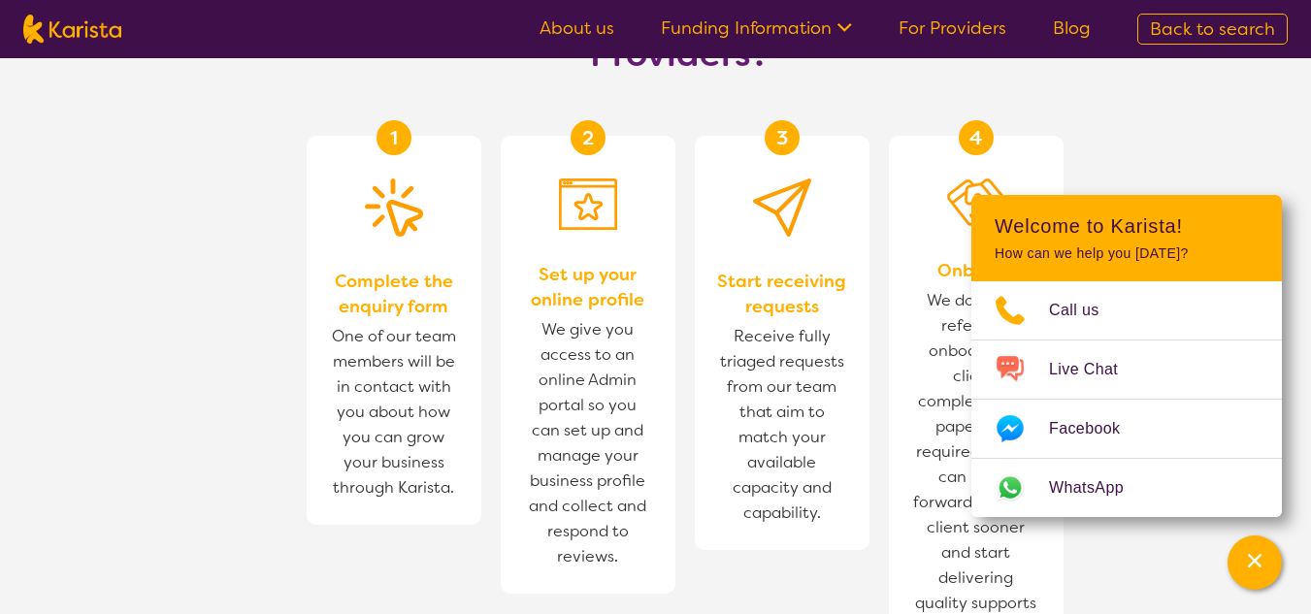
scroll to position [1302, 0]
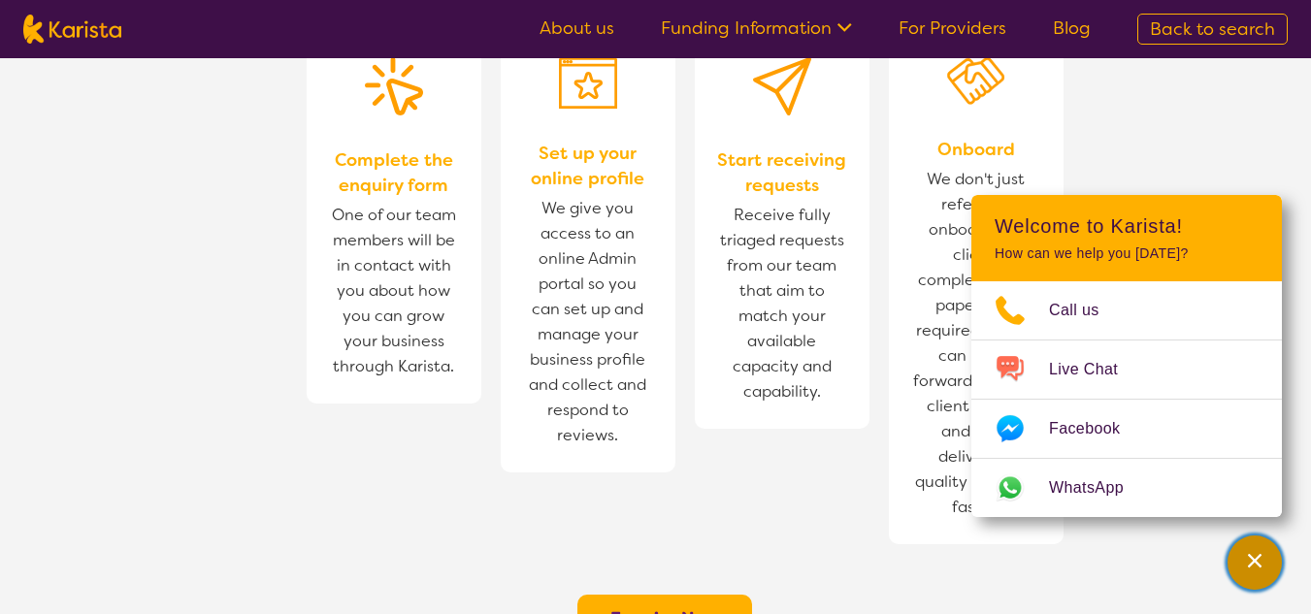
click at [1241, 555] on div "Channel Menu" at bounding box center [1255, 563] width 39 height 43
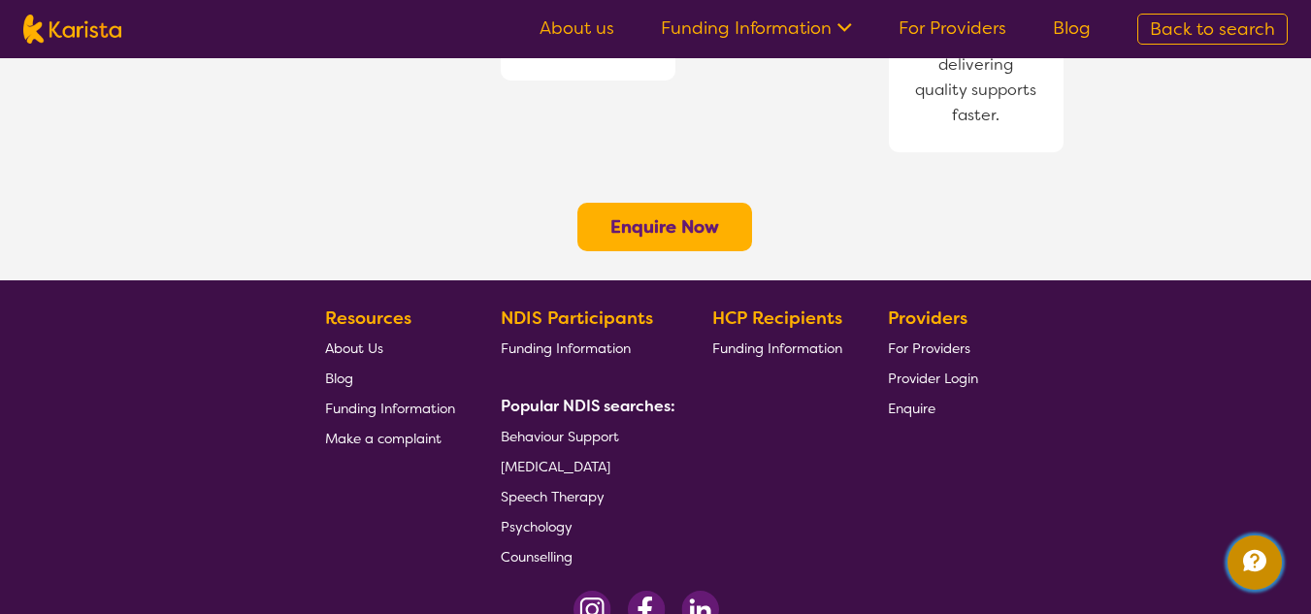
scroll to position [1727, 0]
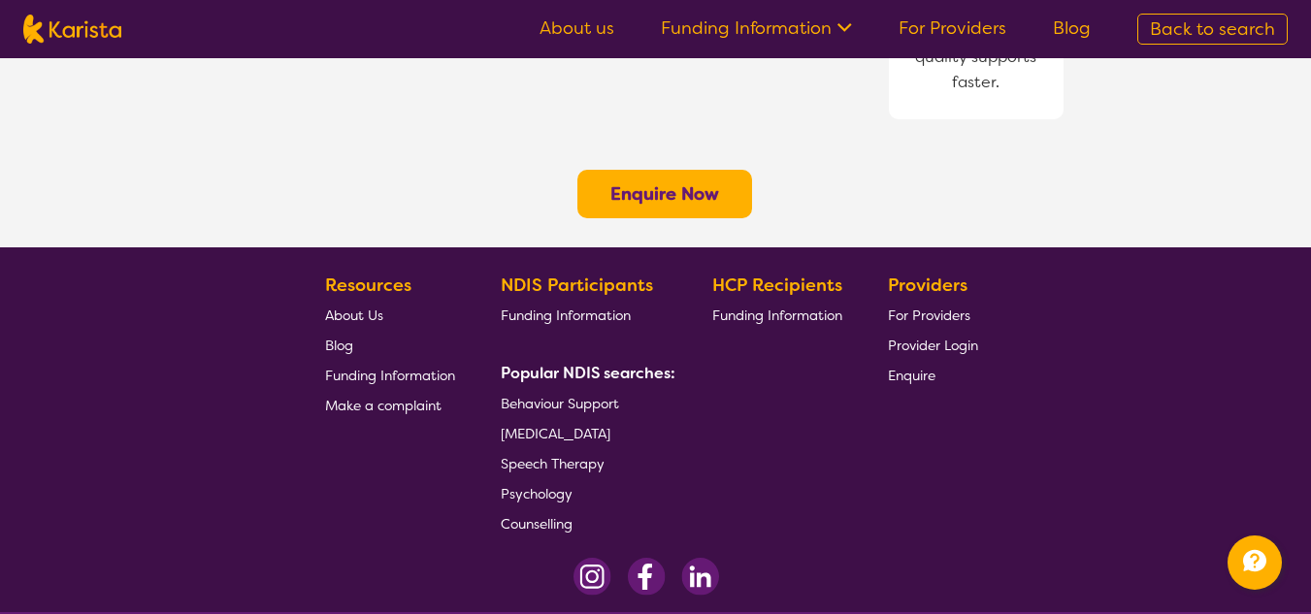
click at [801, 562] on link "Email us" at bounding box center [791, 570] width 52 height 17
click at [807, 562] on link "Email us" at bounding box center [791, 570] width 52 height 17
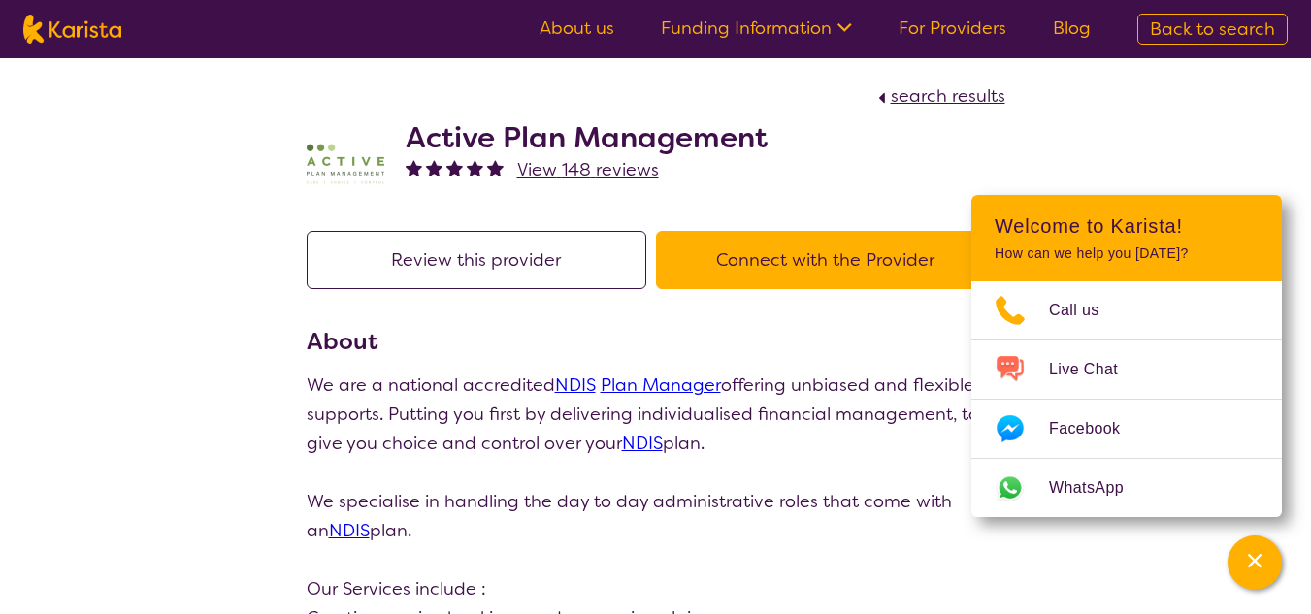
click at [876, 156] on div "Active Plan Management View 148 reviews" at bounding box center [656, 159] width 699 height 97
click at [1269, 554] on div "Channel Menu" at bounding box center [1255, 563] width 39 height 43
